Goal: Task Accomplishment & Management: Manage account settings

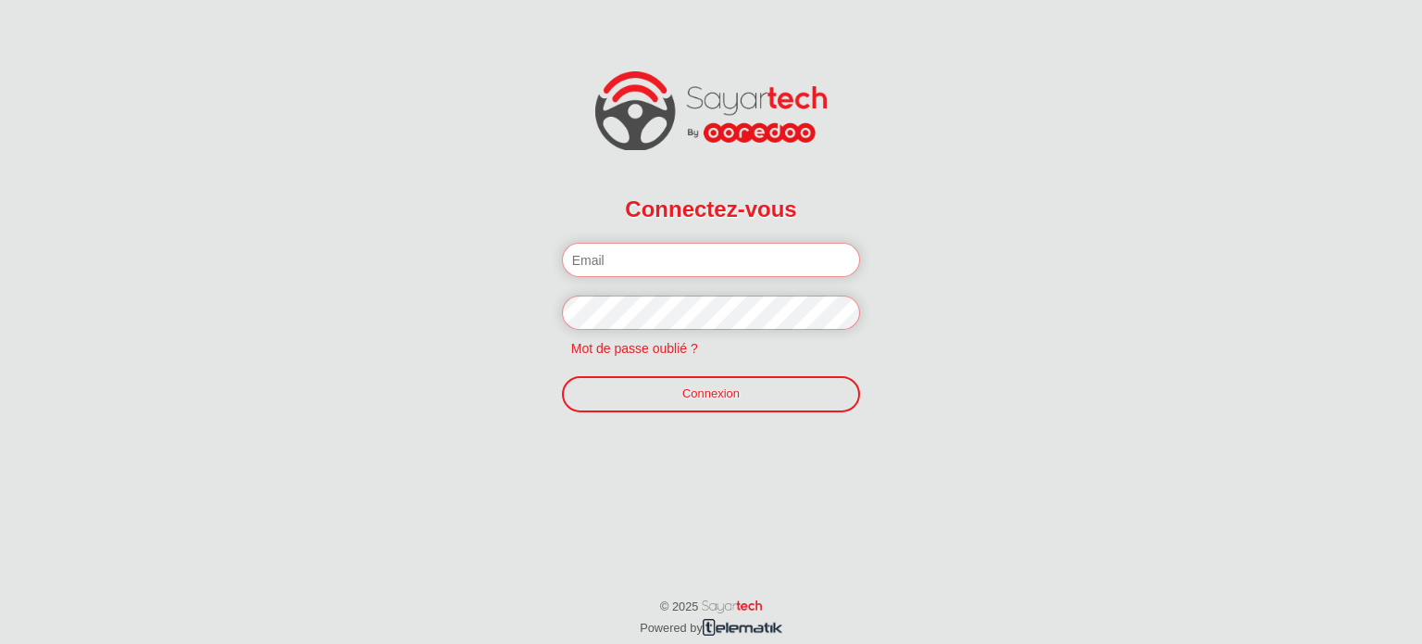
type input "soussi47@gmail.com"
click at [719, 401] on link "Connexion" at bounding box center [711, 393] width 299 height 35
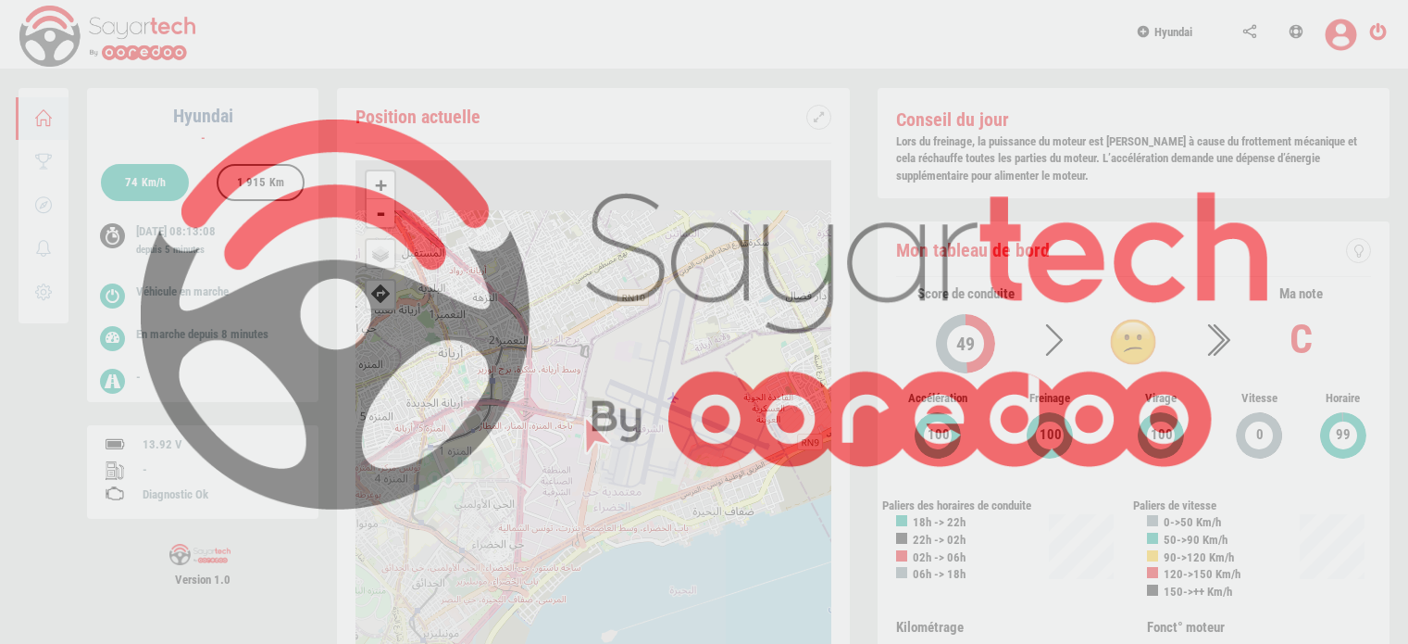
scroll to position [88, 0]
